Goal: Task Accomplishment & Management: Use online tool/utility

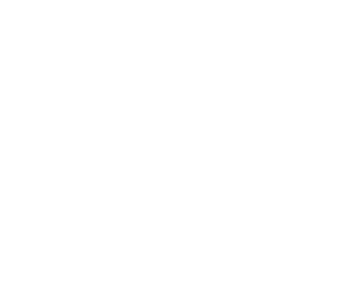
select select "Song"
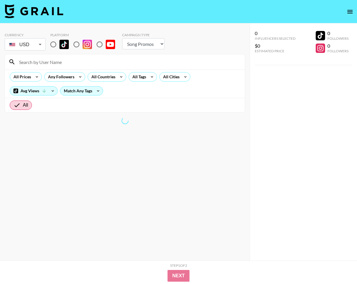
click at [61, 47] on img at bounding box center [63, 44] width 9 height 9
click at [59, 47] on input "radio" at bounding box center [53, 44] width 12 height 12
radio input "true"
click at [103, 77] on div "All Countries" at bounding box center [102, 77] width 29 height 9
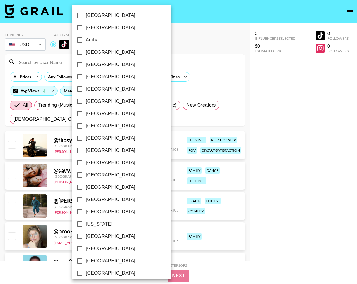
click at [90, 212] on span "[GEOGRAPHIC_DATA]" at bounding box center [110, 212] width 49 height 7
click at [86, 212] on input "[GEOGRAPHIC_DATA]" at bounding box center [79, 212] width 12 height 12
checkbox input "true"
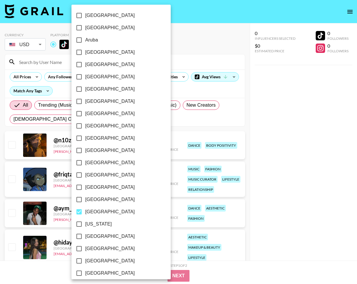
click at [87, 241] on label "[GEOGRAPHIC_DATA]" at bounding box center [117, 237] width 88 height 12
click at [85, 241] on input "[GEOGRAPHIC_DATA]" at bounding box center [79, 237] width 12 height 12
checkbox input "true"
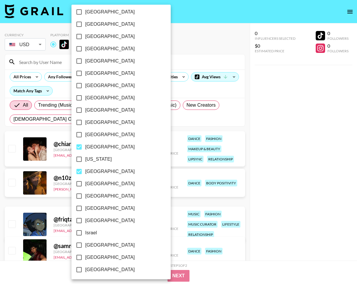
scroll to position [398, 0]
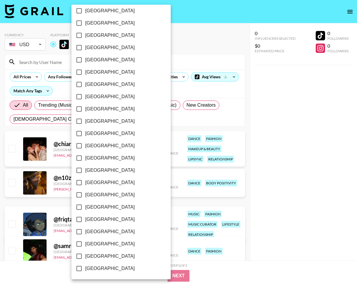
click at [83, 71] on input "[GEOGRAPHIC_DATA]" at bounding box center [79, 72] width 12 height 12
checkbox input "true"
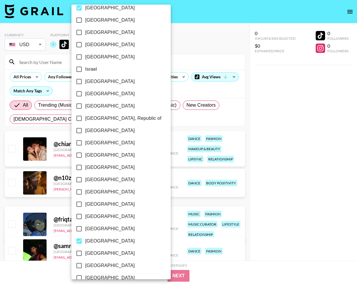
scroll to position [237, 0]
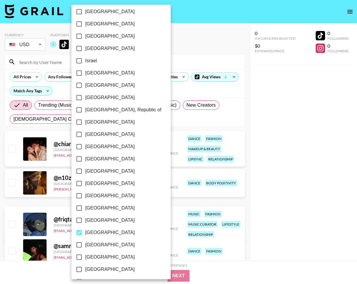
click at [94, 162] on span "[GEOGRAPHIC_DATA]" at bounding box center [109, 159] width 49 height 7
click at [85, 162] on input "[GEOGRAPHIC_DATA]" at bounding box center [79, 159] width 12 height 12
checkbox input "true"
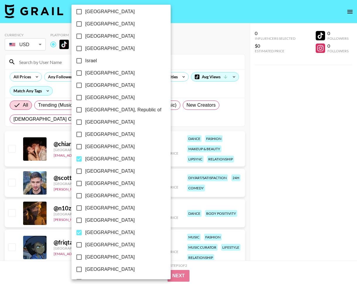
click at [225, 107] on div at bounding box center [178, 142] width 357 height 284
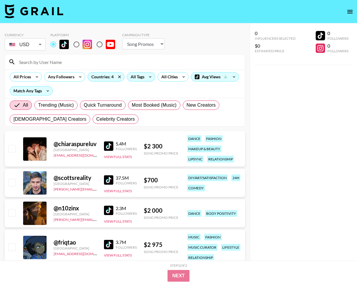
click at [140, 74] on div "All Tags" at bounding box center [136, 77] width 18 height 9
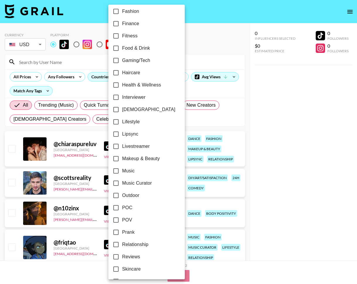
scroll to position [177, 0]
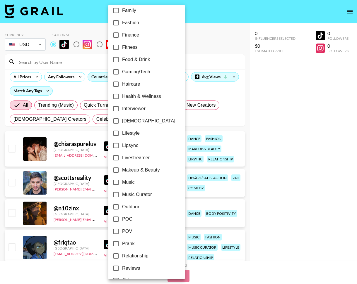
click at [117, 120] on input "[DEMOGRAPHIC_DATA]" at bounding box center [116, 121] width 12 height 12
checkbox input "true"
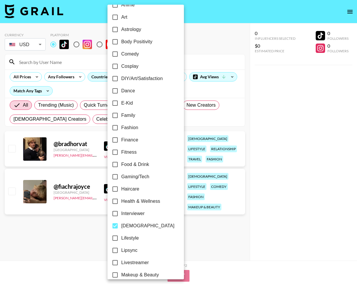
scroll to position [68, 0]
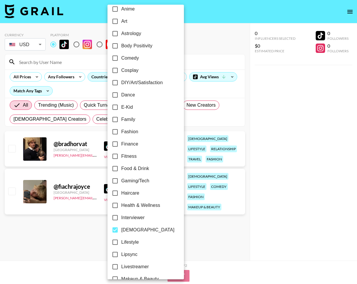
click at [122, 69] on span "Cosplay" at bounding box center [129, 70] width 17 height 7
click at [121, 69] on input "Cosplay" at bounding box center [115, 70] width 12 height 12
checkbox input "true"
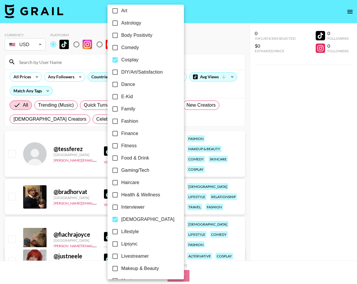
scroll to position [78, 0]
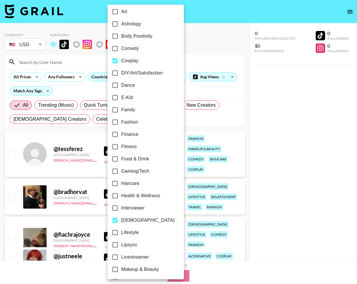
click at [124, 97] on span "E-Kid" at bounding box center [127, 97] width 12 height 7
click at [121, 97] on input "E-Kid" at bounding box center [115, 98] width 12 height 12
checkbox input "true"
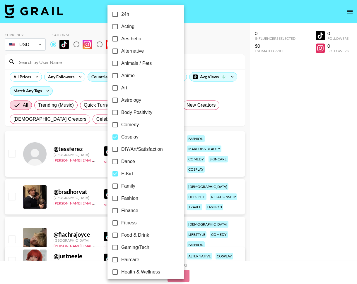
scroll to position [0, 0]
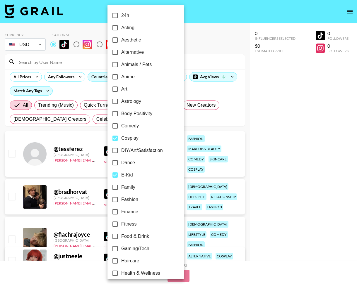
click at [127, 75] on span "Anime" at bounding box center [127, 76] width 13 height 7
click at [121, 75] on input "Anime" at bounding box center [115, 77] width 12 height 12
checkbox input "true"
click at [262, 129] on div at bounding box center [178, 142] width 357 height 284
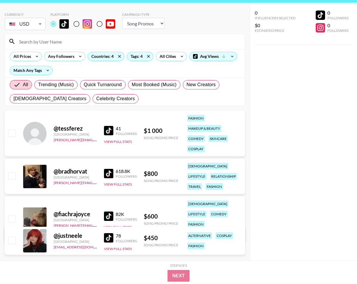
scroll to position [31, 0]
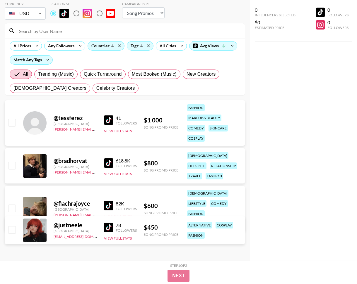
click at [110, 225] on img at bounding box center [108, 227] width 9 height 9
click at [119, 46] on icon at bounding box center [119, 45] width 3 height 3
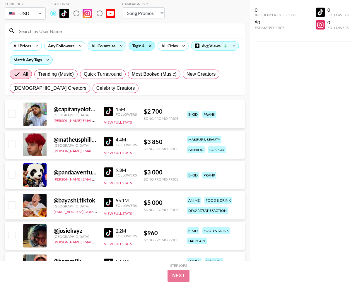
click at [136, 43] on div "Tags: 4" at bounding box center [142, 46] width 26 height 9
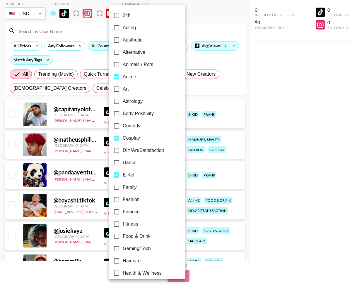
click at [271, 126] on div at bounding box center [178, 142] width 357 height 284
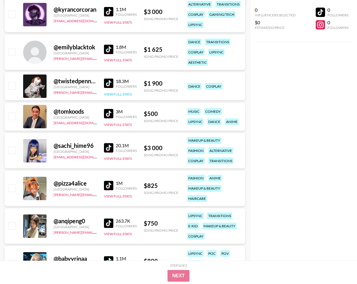
scroll to position [2052, 0]
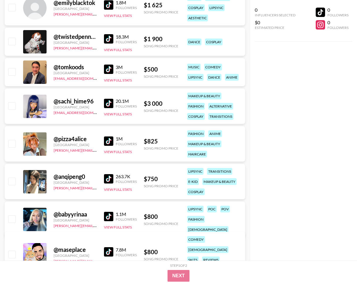
click at [108, 139] on img at bounding box center [108, 141] width 9 height 9
